Goal: Task Accomplishment & Management: Use online tool/utility

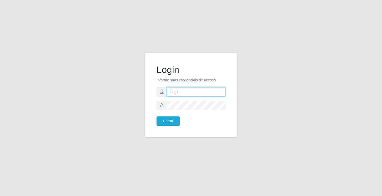
drag, startPoint x: 0, startPoint y: 0, endPoint x: 182, endPoint y: 89, distance: 202.2
click at [182, 89] on input "text" at bounding box center [196, 91] width 59 height 9
type input "zivaneide@ideal"
click at [157, 117] on button "Entrar" at bounding box center [168, 121] width 23 height 9
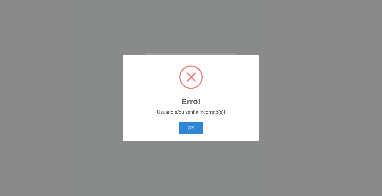
click at [195, 80] on span at bounding box center [191, 77] width 10 height 10
click at [196, 129] on button "OK" at bounding box center [191, 128] width 25 height 12
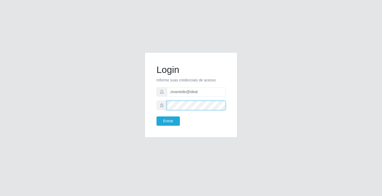
click at [157, 117] on button "Entrar" at bounding box center [168, 121] width 23 height 9
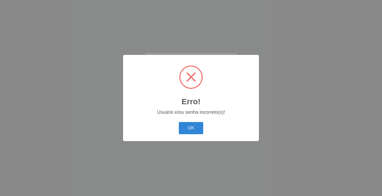
click at [179, 122] on button "OK" at bounding box center [191, 128] width 25 height 12
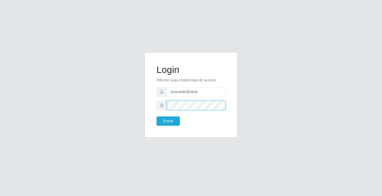
click at [157, 117] on button "Entrar" at bounding box center [168, 121] width 23 height 9
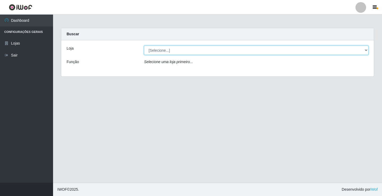
click at [365, 50] on select "[Selecione...] Ideal - Conceição" at bounding box center [256, 50] width 225 height 9
select select "231"
click at [144, 46] on select "[Selecione...] Ideal - Conceição" at bounding box center [256, 50] width 225 height 9
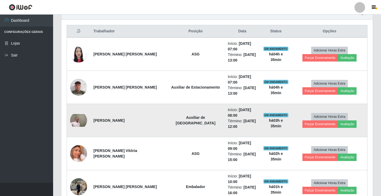
scroll to position [186, 0]
